Goal: Check status

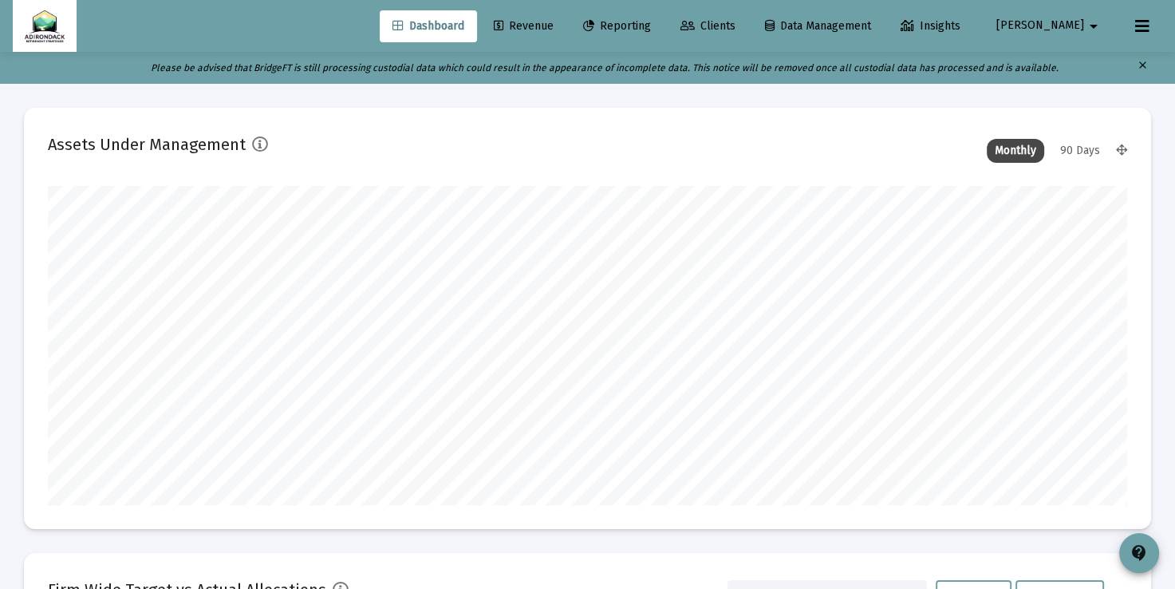
scroll to position [319, 1078]
type input "[DATE]"
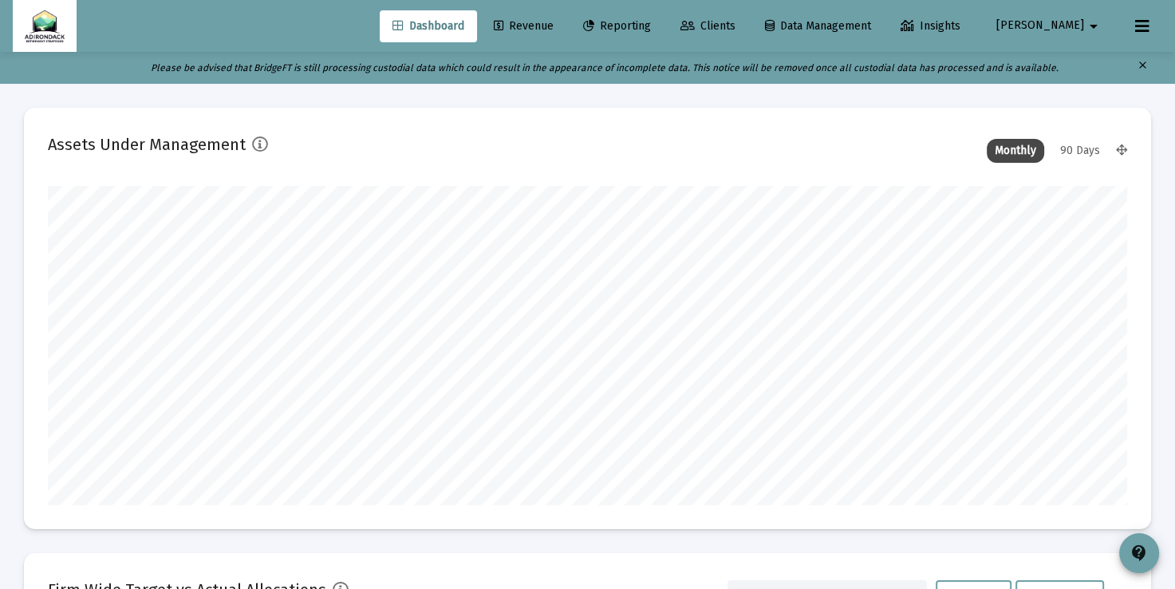
scroll to position [319, 1078]
type input "[DATE]"
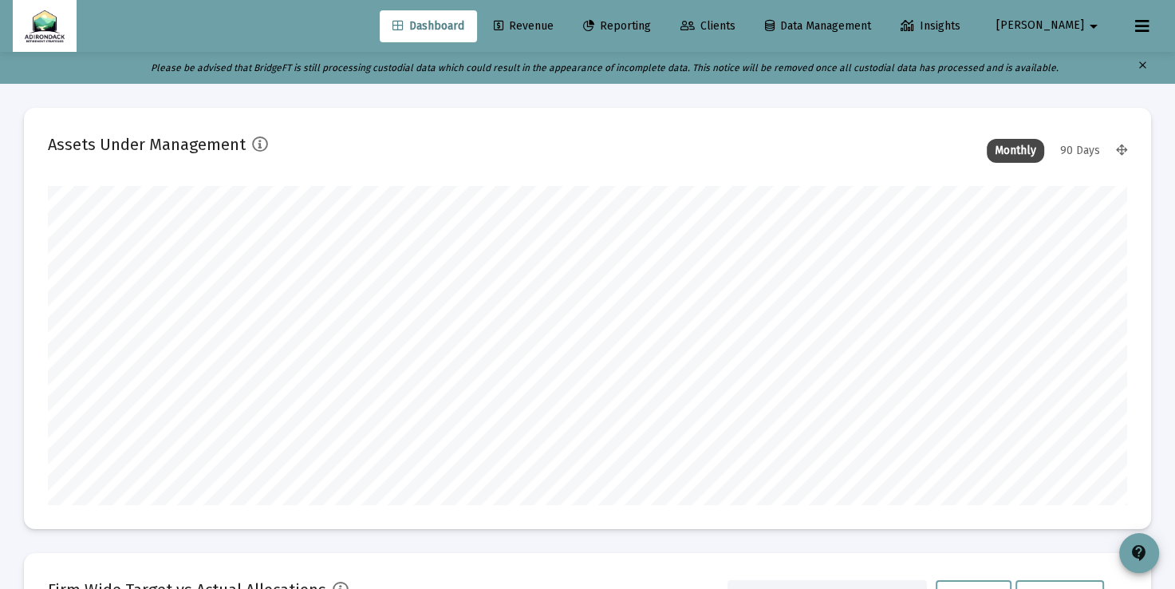
scroll to position [319, 1078]
type input "[DATE]"
